Goal: Task Accomplishment & Management: Complete application form

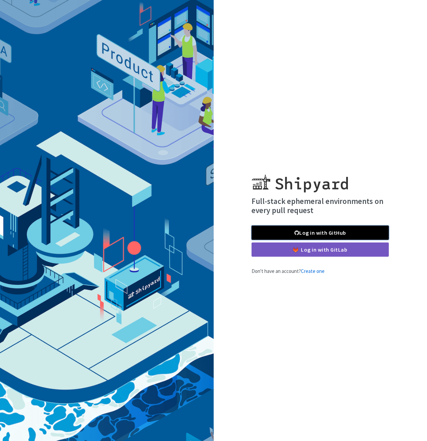
click at [304, 231] on link "Log in with GitHub" at bounding box center [320, 233] width 137 height 14
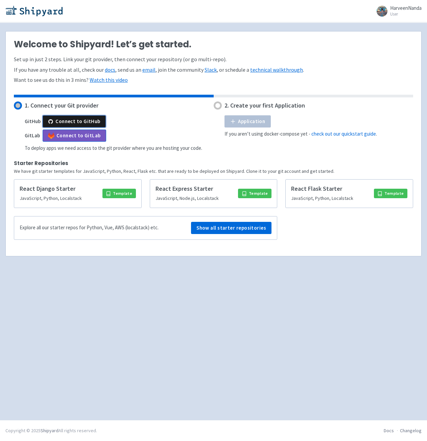
click at [93, 121] on button "Connect to GitHub" at bounding box center [74, 121] width 63 height 12
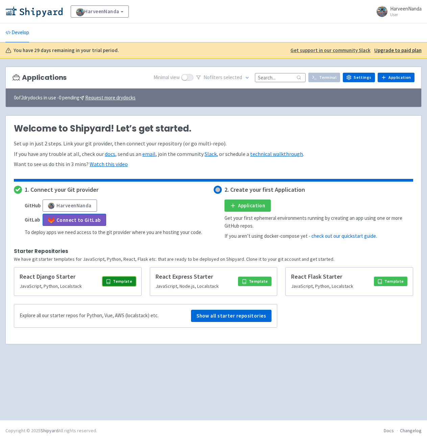
click at [117, 282] on link "Template" at bounding box center [118, 281] width 33 height 9
click at [244, 206] on link "Application" at bounding box center [247, 205] width 46 height 12
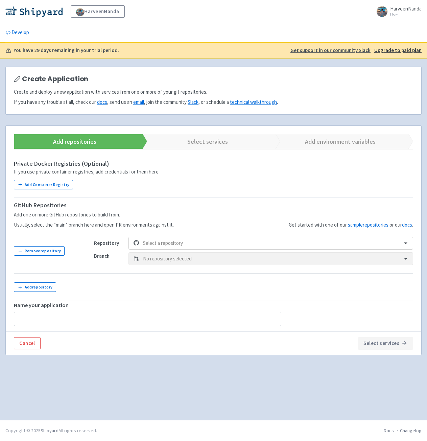
click at [157, 250] on div "Repository Select a repository Branch No repository selected" at bounding box center [253, 251] width 319 height 28
click at [161, 246] on div at bounding box center [270, 243] width 255 height 9
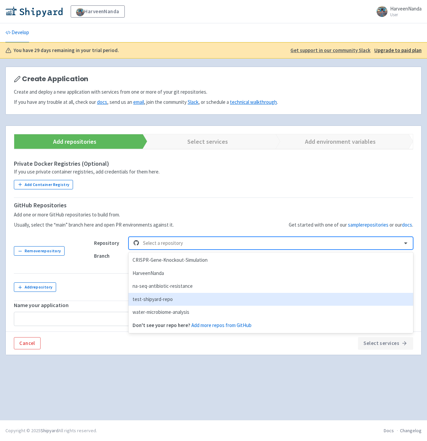
click at [184, 298] on div "test-shipyard-repo" at bounding box center [270, 299] width 285 height 13
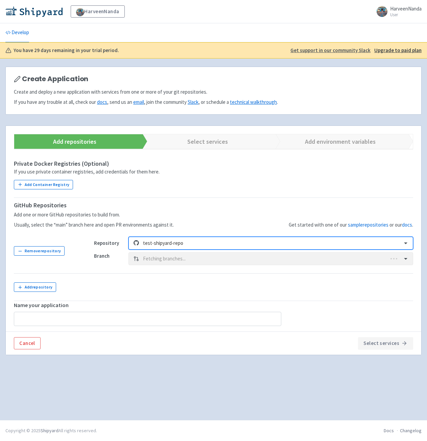
type input "test-shipyard-repo"
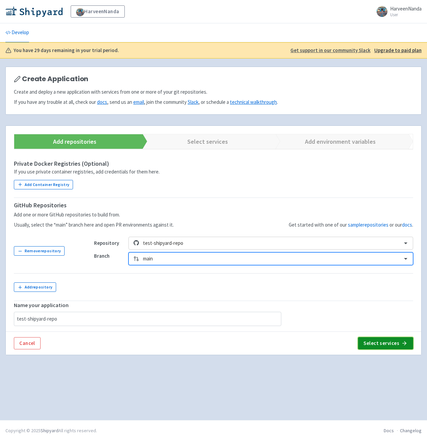
click at [393, 344] on button "Select services" at bounding box center [385, 343] width 55 height 12
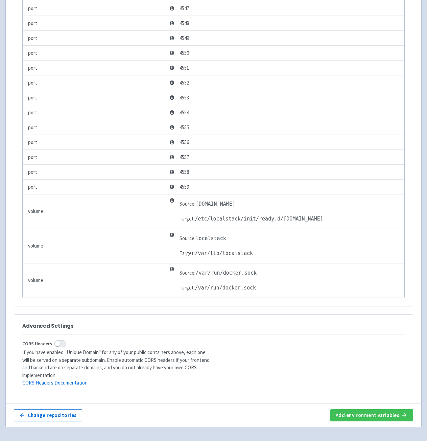
scroll to position [1175, 0]
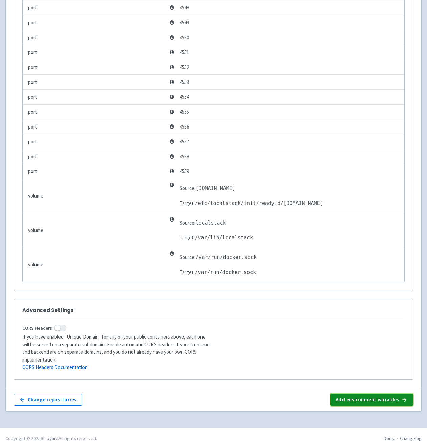
click at [360, 394] on button "Add environment variables" at bounding box center [371, 400] width 83 height 12
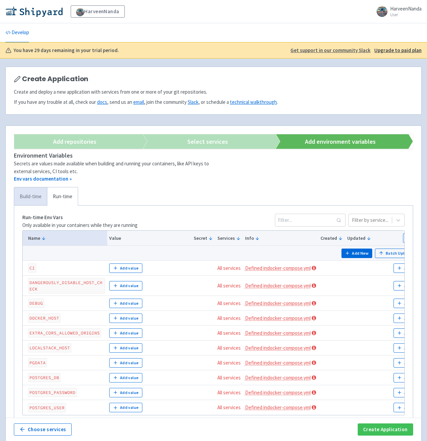
click at [43, 199] on link "Build-time" at bounding box center [30, 196] width 33 height 19
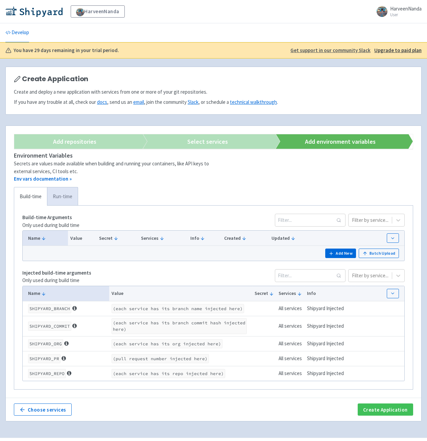
click at [58, 204] on link "Run-time" at bounding box center [62, 196] width 31 height 19
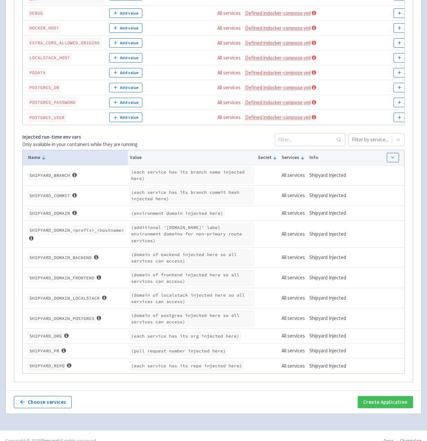
scroll to position [297, 0]
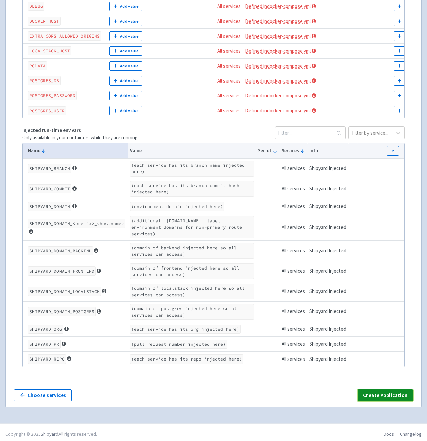
click at [401, 393] on button "Create Application" at bounding box center [385, 395] width 55 height 12
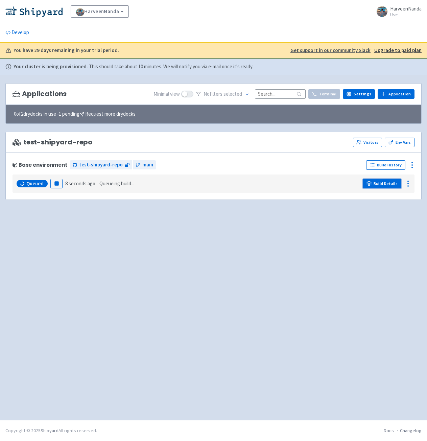
click at [387, 182] on link "Build Details" at bounding box center [382, 183] width 39 height 9
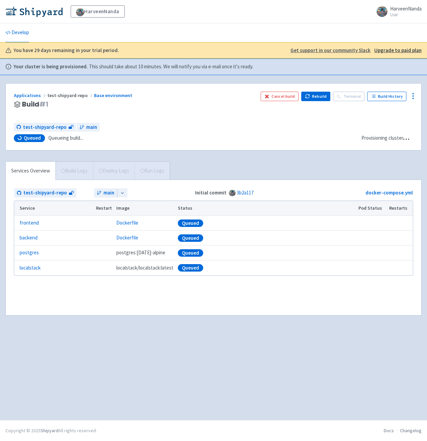
click at [274, 329] on div "Applications test-shipyard-repo Base environment Build # 1 Cancel build Rebuild…" at bounding box center [213, 247] width 416 height 329
click at [66, 177] on span "Build Logs" at bounding box center [74, 171] width 38 height 18
click at [16, 35] on link "Develop" at bounding box center [17, 32] width 24 height 19
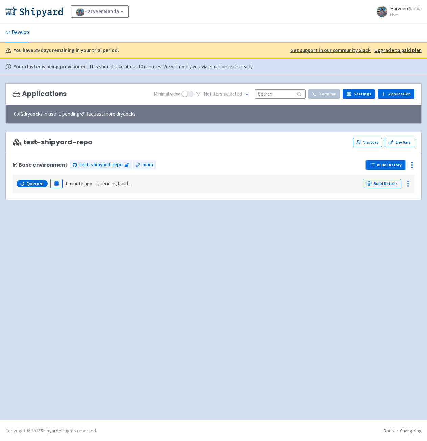
click at [385, 160] on link "Build History" at bounding box center [385, 164] width 39 height 9
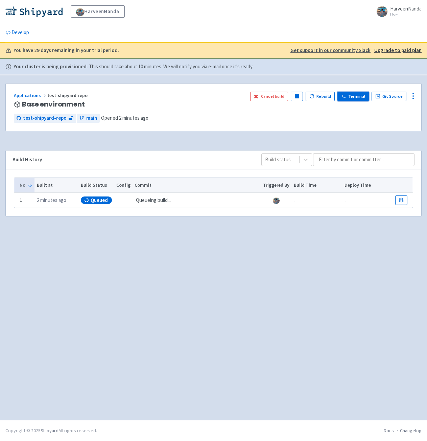
click at [361, 93] on link "Terminal" at bounding box center [352, 96] width 31 height 9
click at [412, 97] on icon at bounding box center [413, 96] width 8 height 8
click at [405, 108] on span "Configure" at bounding box center [394, 111] width 32 height 9
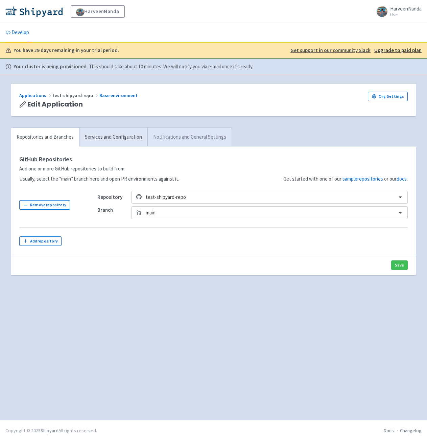
click at [195, 133] on link "Notifications and General Settings" at bounding box center [189, 137] width 84 height 19
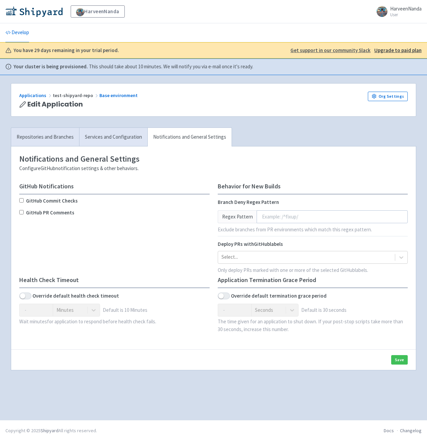
click at [156, 230] on div "GitHub Notifications GitHub Commit Checks GitHub PR Comments" at bounding box center [114, 230] width 198 height 94
click at [33, 2] on div "HarveenNanda HarveenNanda User Profile Sign out" at bounding box center [213, 11] width 427 height 23
click at [33, 9] on img at bounding box center [33, 11] width 57 height 11
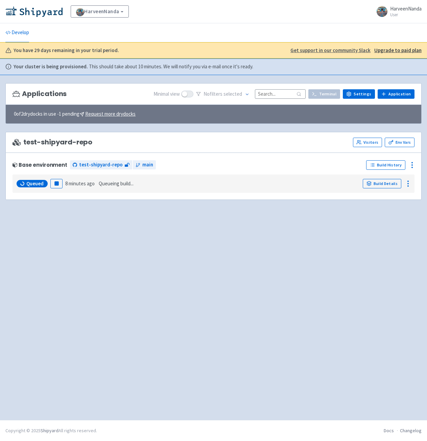
click at [133, 251] on div "Applications Minimal view No filter s selected Terminal Settings Application Te…" at bounding box center [213, 247] width 416 height 329
click at [112, 287] on div "Applications Minimal view No filter s selected Terminal Settings Application Te…" at bounding box center [213, 247] width 416 height 329
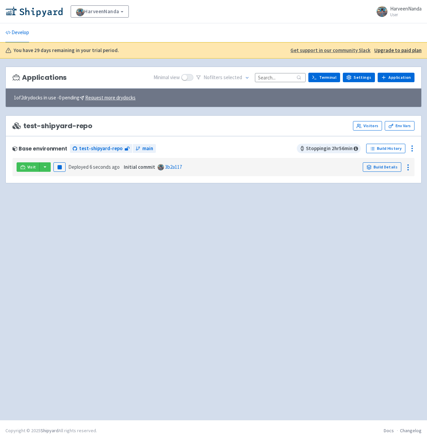
click at [25, 172] on div "Visit Pause Deployed 6 seconds ago Initial commit 3b2a117 Build Details" at bounding box center [213, 167] width 397 height 13
click at [27, 168] on span "Visit" at bounding box center [31, 166] width 9 height 5
